Goal: Task Accomplishment & Management: Complete application form

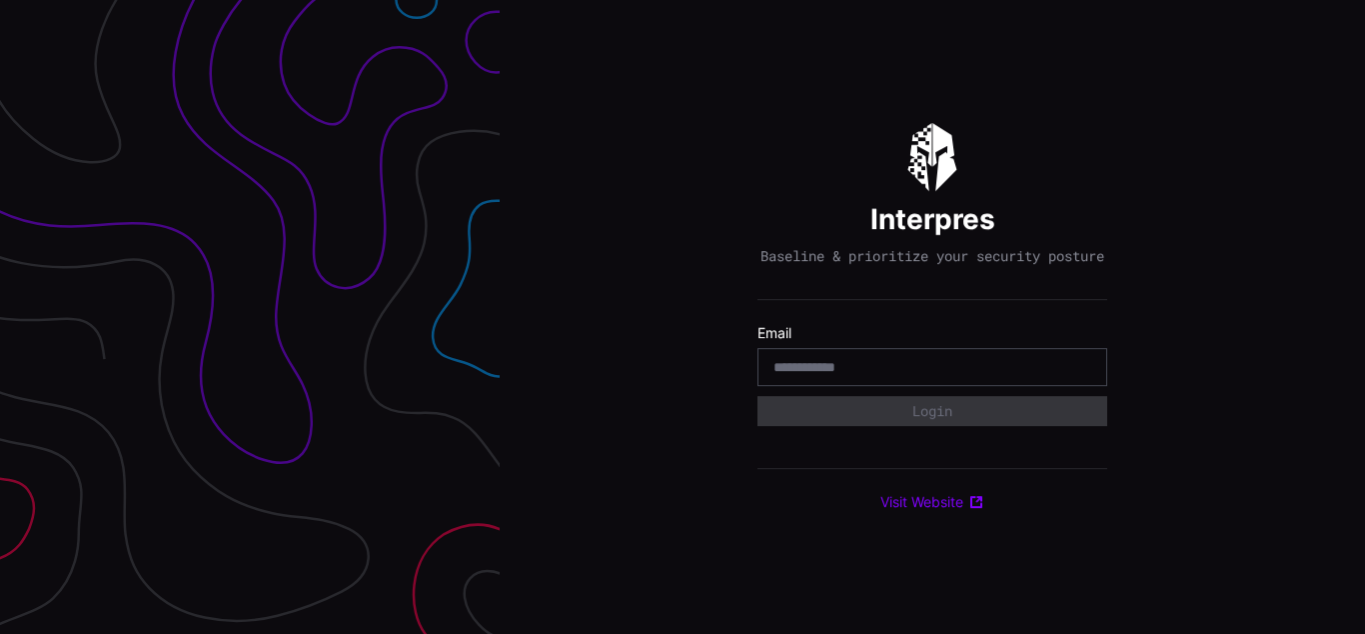
click at [683, 317] on div "Interpres Baseline & prioritize your security posture Email Login Visit Website" at bounding box center [933, 317] width 866 height 634
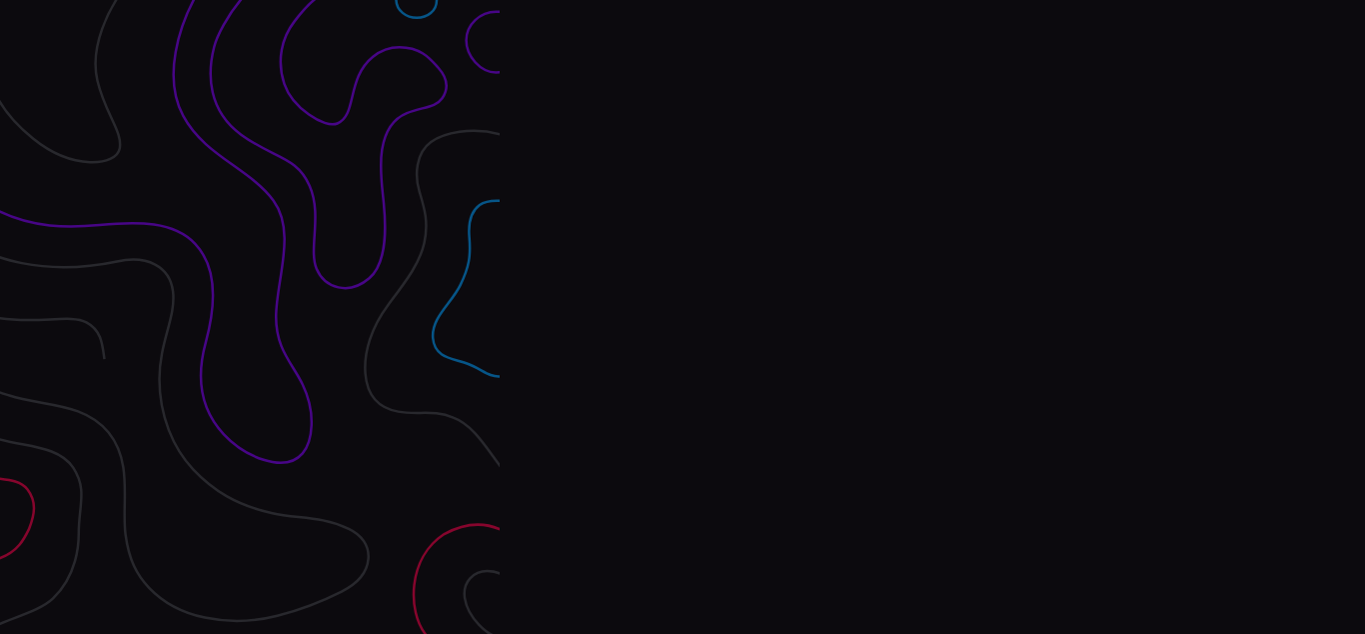
click at [683, 317] on div "Interpres Baseline & prioritize your security posture Email Login Visit Website" at bounding box center [933, 317] width 866 height 634
